Goal: Find specific page/section: Find specific page/section

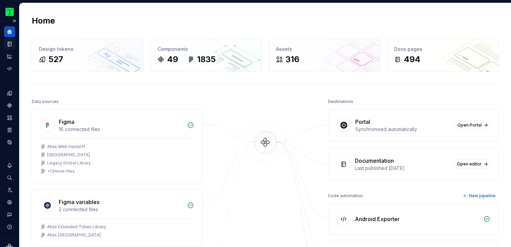
click at [11, 44] on icon "Documentation" at bounding box center [9, 44] width 3 height 4
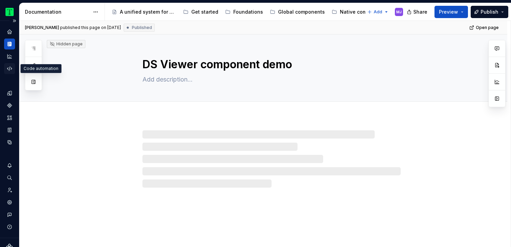
type textarea "*"
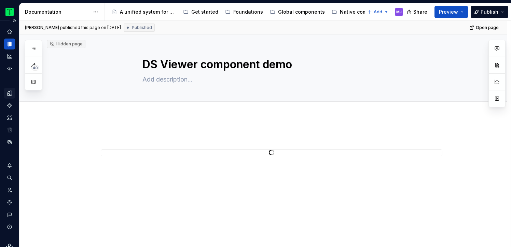
click at [10, 95] on icon "Design tokens" at bounding box center [9, 93] width 4 height 4
